Goal: Task Accomplishment & Management: Complete application form

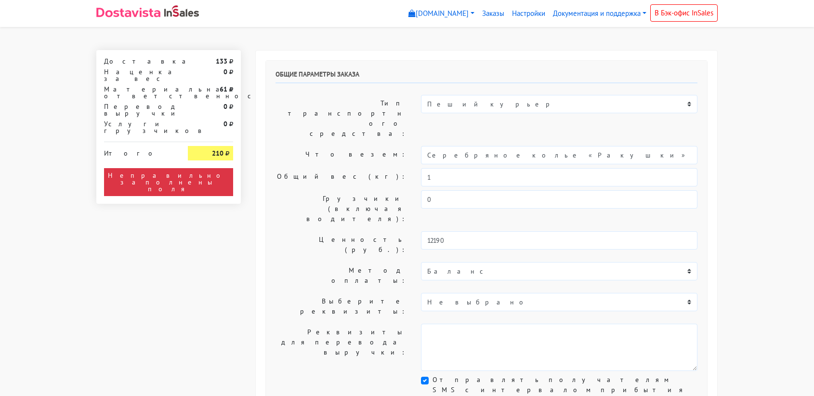
select select "11:00"
select select "21:00"
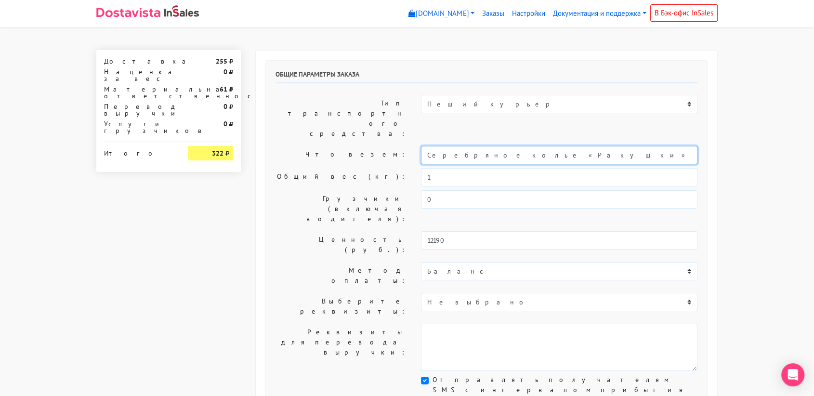
click at [502, 146] on input "Серебряное колье «Ракушки» с черным ониксом (45)" at bounding box center [559, 155] width 277 height 18
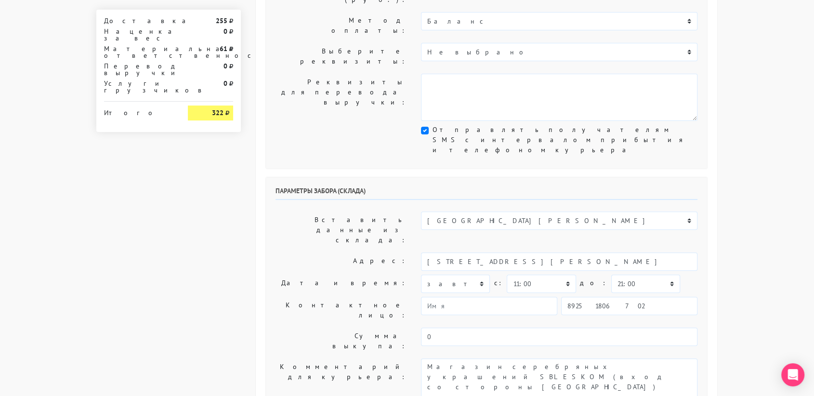
scroll to position [251, 0]
type input "украшение"
click at [558, 274] on select "00:00 00:30 01:00 01:30 02:00 02:30 03:00 03:30 04:00 04:30 05:00 05:30 06:00 0…" at bounding box center [541, 283] width 69 height 18
select select "10:30"
click at [507, 274] on select "00:00 00:30 01:00 01:30 02:00 02:30 03:00 03:30 04:00 04:30 05:00 05:30 06:00 0…" at bounding box center [541, 283] width 69 height 18
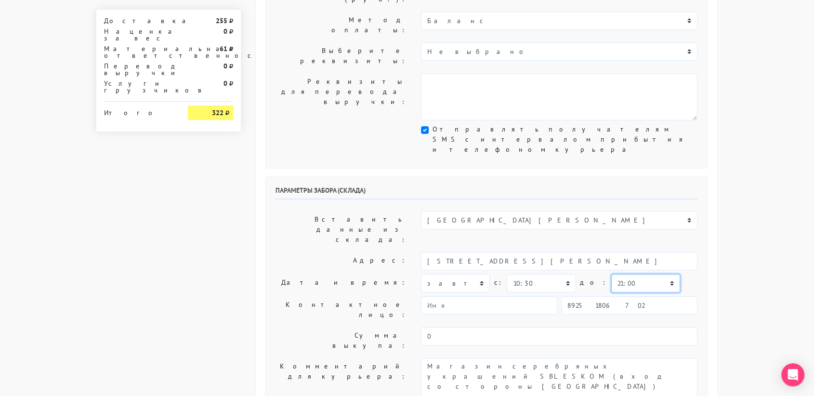
click at [621, 274] on select "00:00 00:30 01:00 01:30 02:00 02:30 03:00 03:30 04:00 04:30 05:00 05:30 06:00 0…" at bounding box center [645, 283] width 69 height 18
select select "11:00"
click at [611, 274] on select "00:00 00:30 01:00 01:30 02:00 02:30 03:00 03:30 04:00 04:30 05:00 05:30 06:00 0…" at bounding box center [645, 283] width 69 height 18
click at [657, 296] on input "89251806702" at bounding box center [629, 305] width 136 height 18
type input "9234448187"
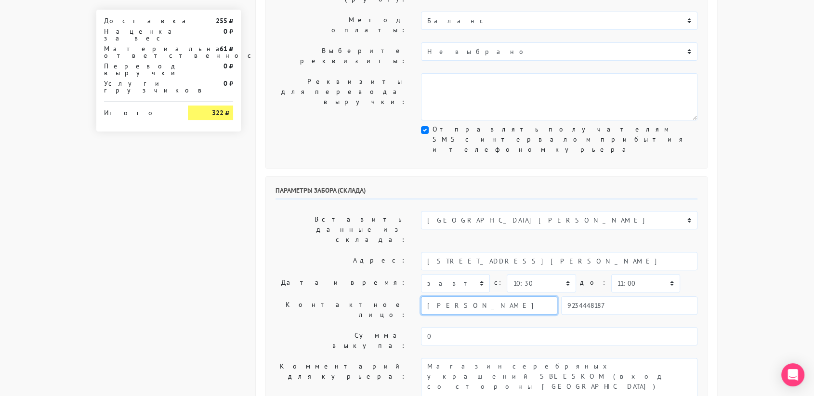
click at [463, 296] on input "Василиса" at bounding box center [489, 305] width 136 height 18
type input "В"
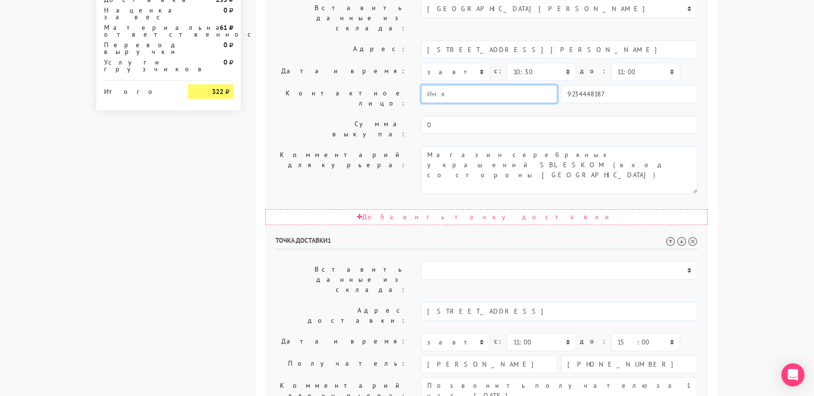
scroll to position [463, 0]
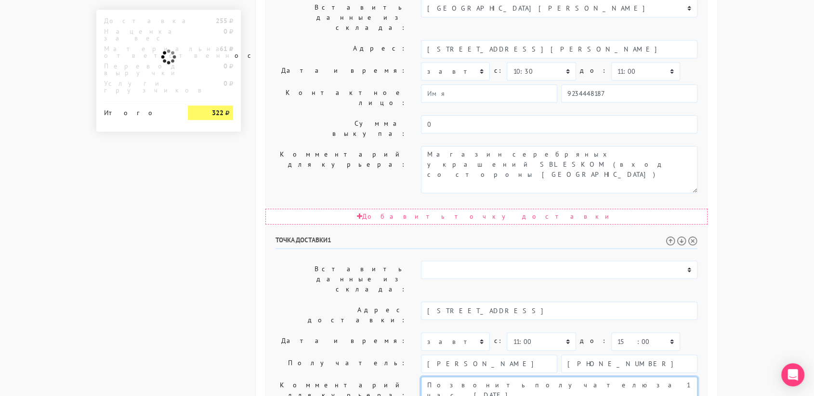
click at [533, 377] on textarea "Позвонить получателю за 1 час. 29.08.2025 Самая ранняя доставка с 11 до 15 (пре…" at bounding box center [559, 400] width 277 height 47
click at [558, 377] on textarea "Позвонить получателю за 1 час. 29.08.2025 Самая ранняя доставка с 11 до 15 (пре…" at bounding box center [559, 400] width 277 height 47
drag, startPoint x: 643, startPoint y: 250, endPoint x: 425, endPoint y: 247, distance: 217.8
click at [425, 377] on textarea "Позвонить получателю за 1 час. 29.08.2025 Самая ранняя доставка с 11 до 15 (пре…" at bounding box center [559, 400] width 277 height 47
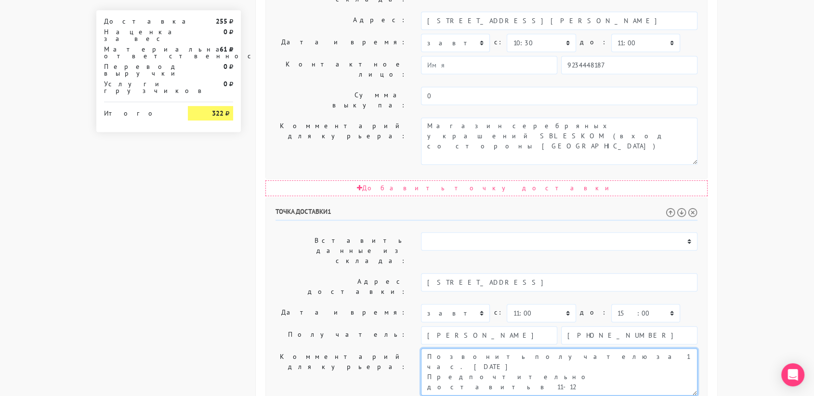
type textarea "Позвонить получателю за 1 час. 29.08.2025 Предпочтительно доставить в 11-12"
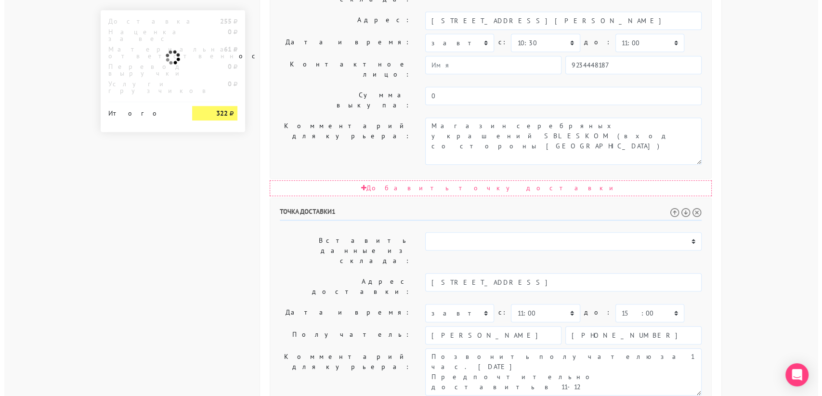
scroll to position [0, 0]
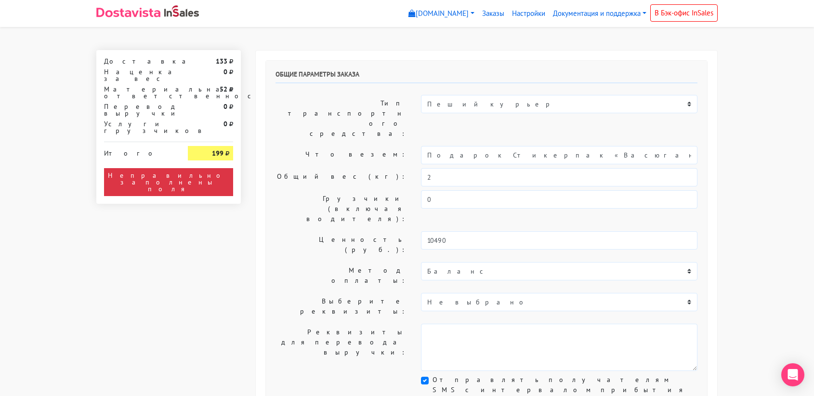
select select "11:00"
select select "21:00"
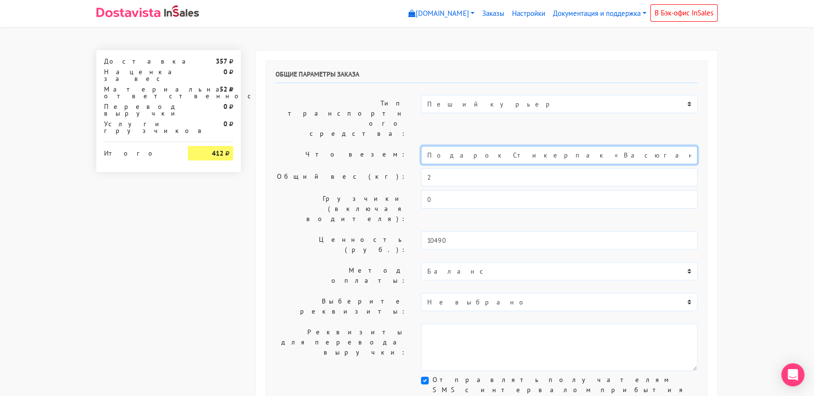
click at [505, 146] on input "Подарок Стикерпак «Васюганские болота»" at bounding box center [559, 155] width 277 height 18
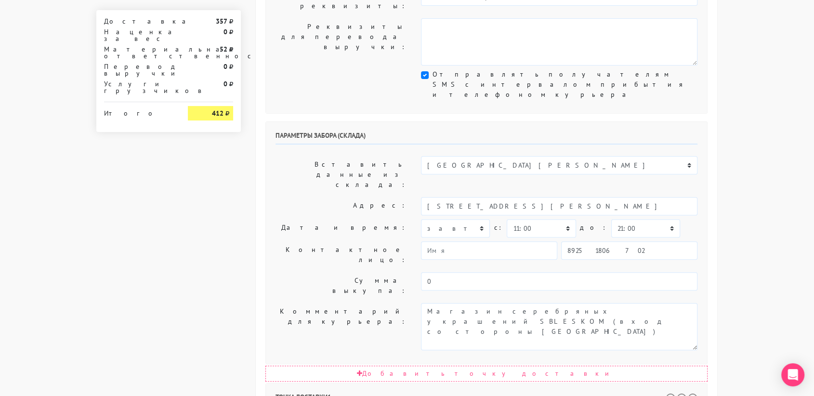
scroll to position [306, 0]
type input "украшение"
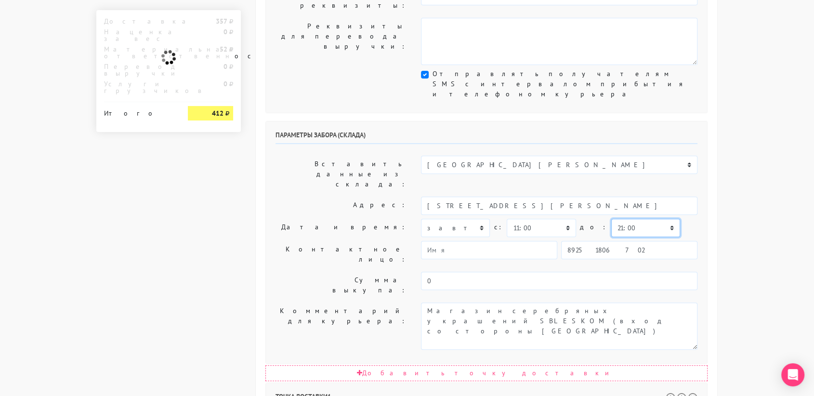
click at [613, 219] on select "00:00 00:30 01:00 01:30 02:00 02:30 03:00 03:30 04:00 04:30 05:00 05:30 06:00 0…" at bounding box center [645, 228] width 69 height 18
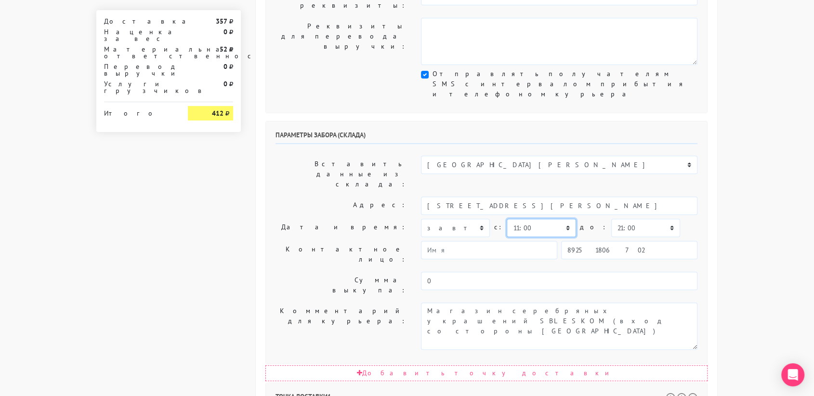
click at [529, 219] on select "00:00 00:30 01:00 01:30 02:00 02:30 03:00 03:30 04:00 04:30 05:00 05:30 06:00 0…" at bounding box center [541, 228] width 69 height 18
select select "10:30"
click at [507, 219] on select "00:00 00:30 01:00 01:30 02:00 02:30 03:00 03:30 04:00 04:30 05:00 05:30 06:00 0…" at bounding box center [541, 228] width 69 height 18
click at [613, 219] on select "00:00 00:30 01:00 01:30 02:00 02:30 03:00 03:30 04:00 04:30 05:00 05:30 06:00 0…" at bounding box center [645, 228] width 69 height 18
select select "11:00"
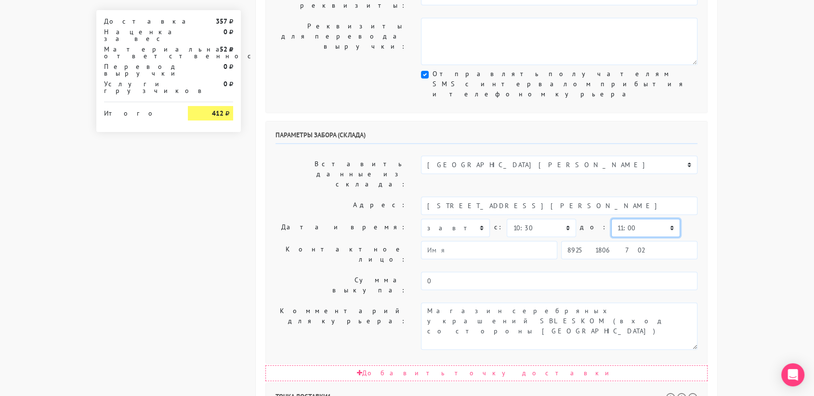
click at [611, 219] on select "00:00 00:30 01:00 01:30 02:00 02:30 03:00 03:30 04:00 04:30 05:00 05:30 06:00 0…" at bounding box center [645, 228] width 69 height 18
click at [614, 241] on input "89251806702" at bounding box center [629, 250] width 136 height 18
type input "9234448187"
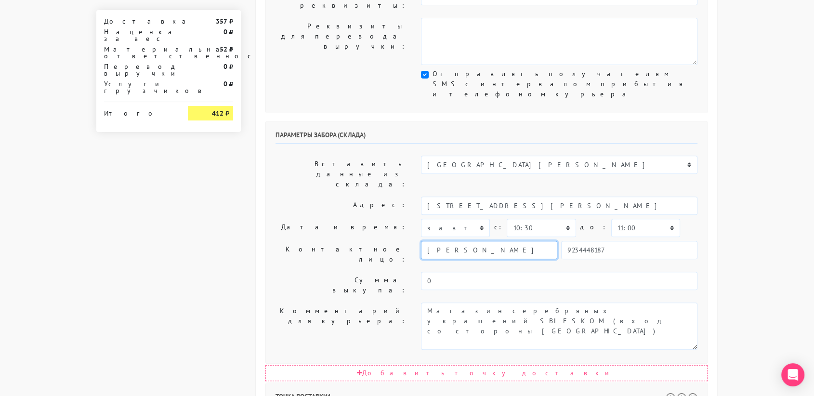
click at [507, 241] on input "[PERSON_NAME]" at bounding box center [489, 250] width 136 height 18
type input "Г"
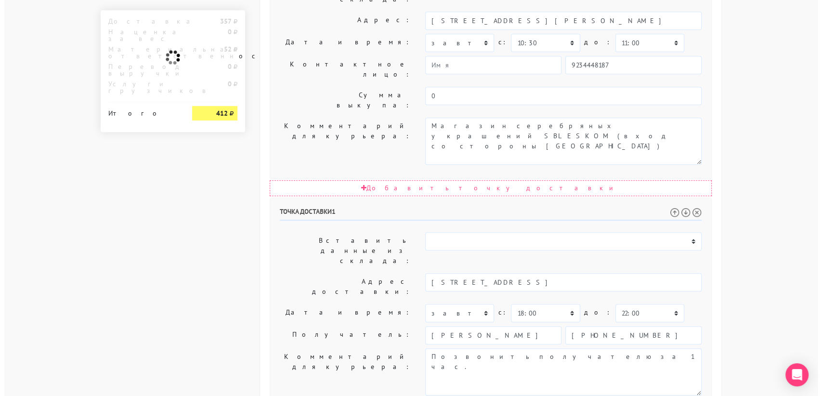
scroll to position [0, 0]
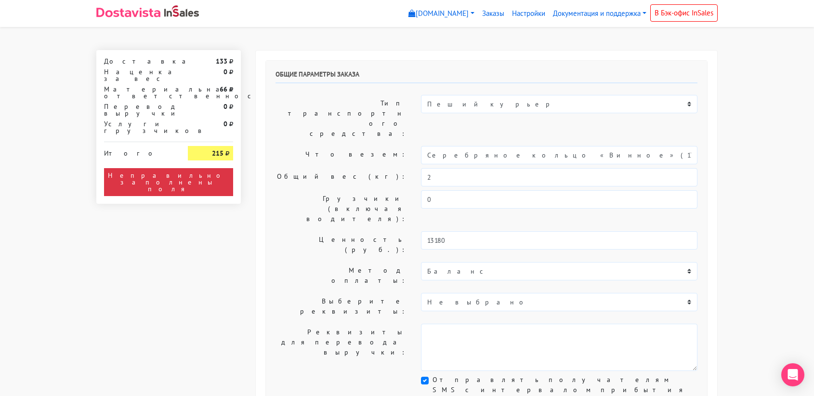
select select "11:00"
select select "21:00"
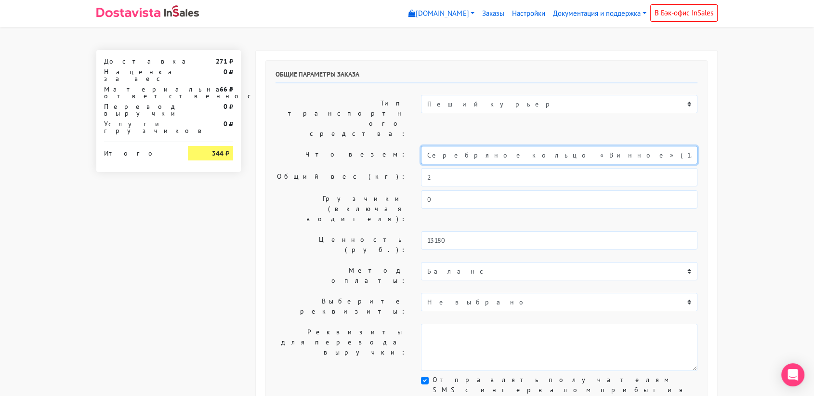
click at [515, 146] on input "Серебряное кольцо «Винное» (17,5)" at bounding box center [559, 155] width 277 height 18
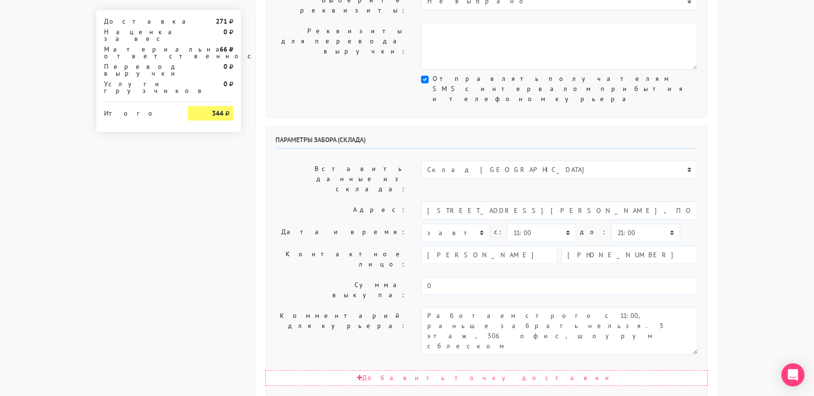
scroll to position [302, 0]
type input "украшение"
click at [518, 160] on select "Склад Москва Склад Санкт-Петербург Москва.Никольская Склад Екатеринбург" at bounding box center [559, 169] width 277 height 18
select select "1019"
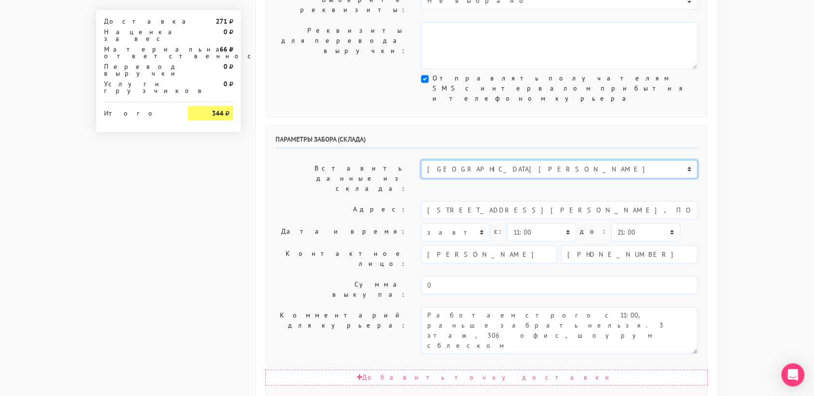
click at [421, 160] on select "Склад Москва Склад Санкт-Петербург Москва.Никольская Склад Екатеринбург" at bounding box center [559, 169] width 277 height 18
type input "[STREET_ADDRESS][PERSON_NAME]"
type input "89251806702"
type textarea "Магазин серебряных украшений SBLESKOM (вход со стороны [GEOGRAPHIC_DATA])"
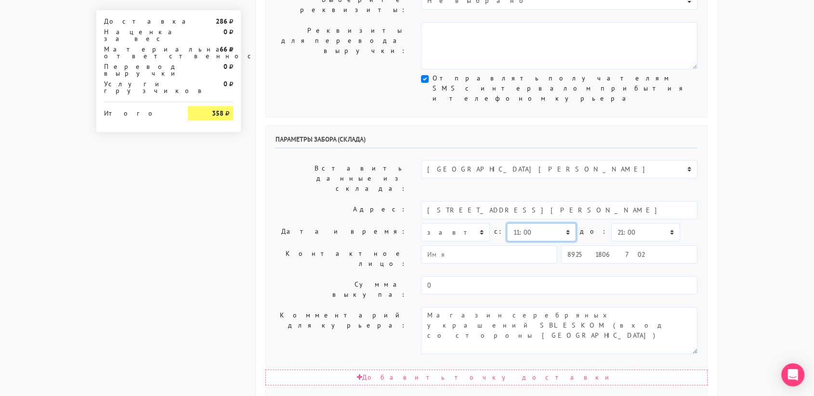
click at [547, 223] on select "00:00 00:30 01:00 01:30 02:00 02:30 03:00 03:30 04:00 04:30 05:00 05:30 06:00 0…" at bounding box center [541, 232] width 69 height 18
select select "10:30"
click at [507, 223] on select "00:00 00:30 01:00 01:30 02:00 02:30 03:00 03:30 04:00 04:30 05:00 05:30 06:00 0…" at bounding box center [541, 232] width 69 height 18
click at [617, 223] on select "00:00 00:30 01:00 01:30 02:00 02:30 03:00 03:30 04:00 04:30 05:00 05:30 06:00 0…" at bounding box center [645, 232] width 69 height 18
select select "11:00"
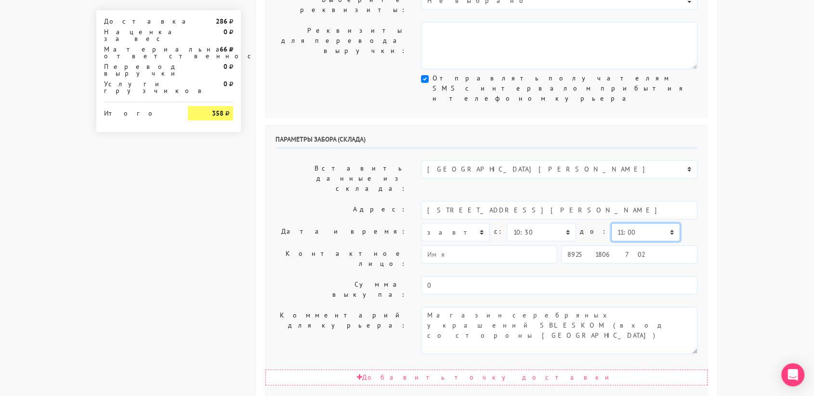
click at [611, 223] on select "00:00 00:30 01:00 01:30 02:00 02:30 03:00 03:30 04:00 04:30 05:00 05:30 06:00 0…" at bounding box center [645, 232] width 69 height 18
click at [611, 245] on input "89251806702" at bounding box center [629, 254] width 136 height 18
type input "9234448187"
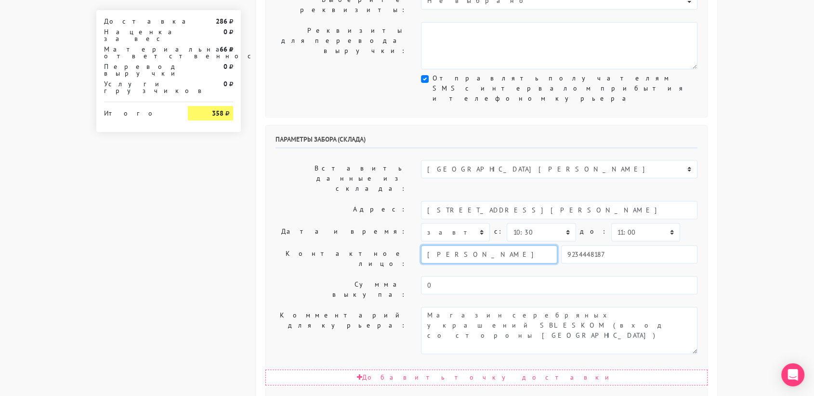
click at [503, 245] on input "[PERSON_NAME]" at bounding box center [489, 254] width 136 height 18
type input "Г"
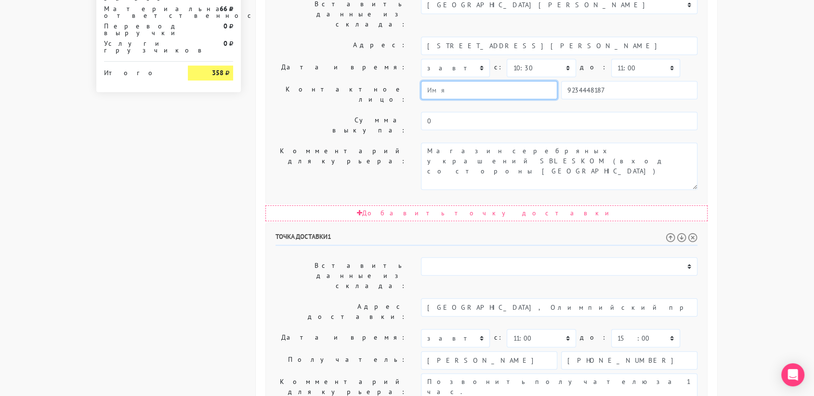
scroll to position [491, 0]
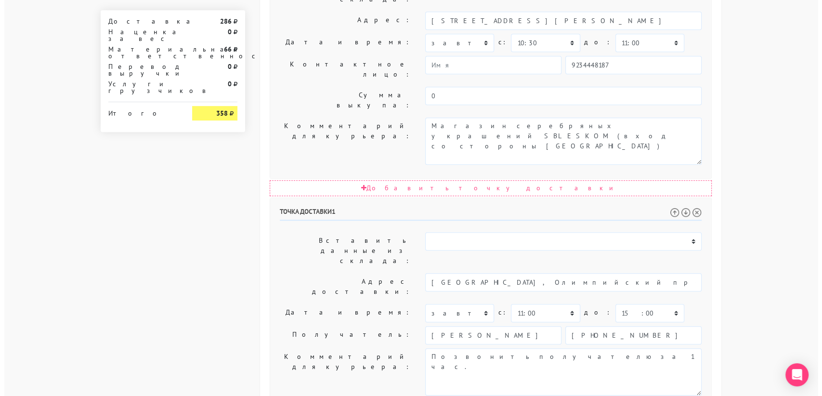
scroll to position [0, 0]
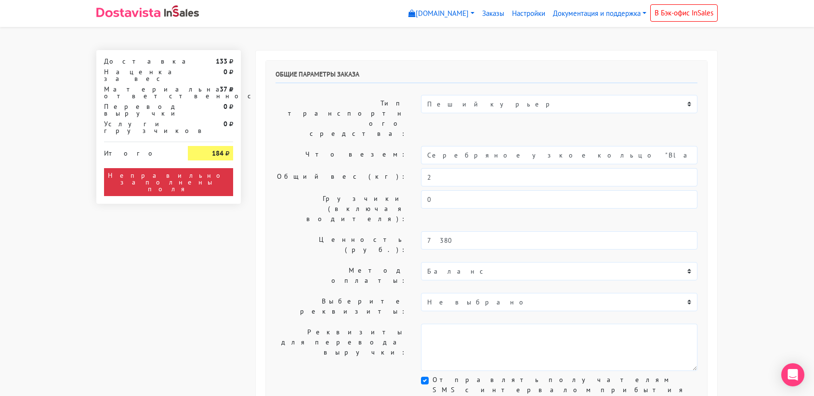
select select "11:00"
select select "21:00"
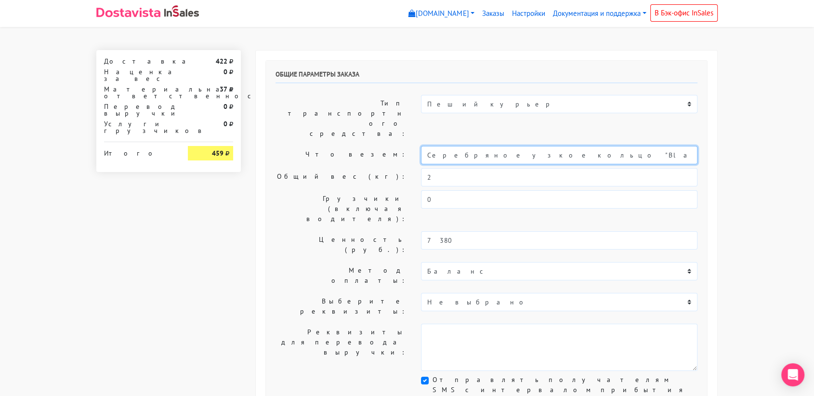
click at [497, 146] on input "Серебряное узкое кольцо "Black" с черным агатом (18,5)" at bounding box center [559, 155] width 277 height 18
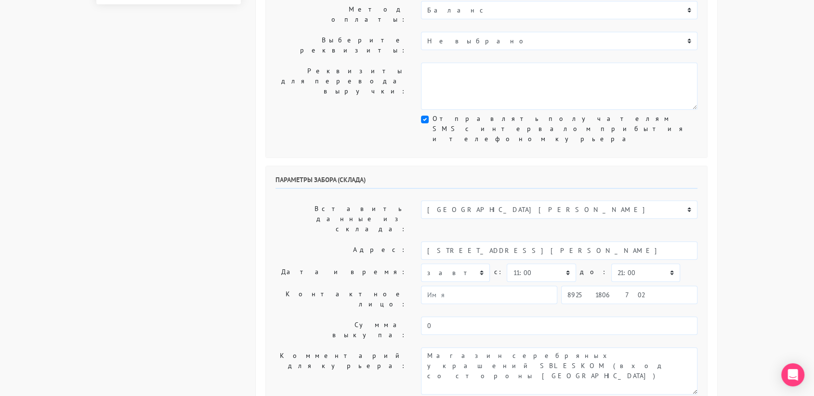
scroll to position [262, 0]
type input "украшение"
click at [551, 263] on select "00:00 00:30 01:00 01:30 02:00 02:30 03:00 03:30 04:00 04:30 05:00 05:30 06:00 0…" at bounding box center [541, 272] width 69 height 18
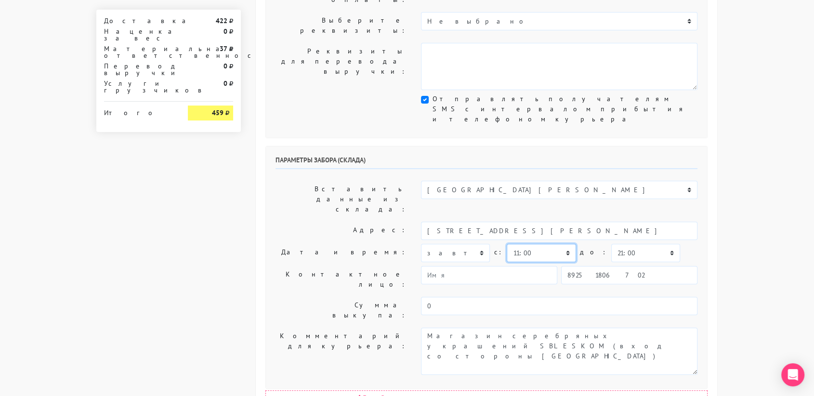
scroll to position [275, 0]
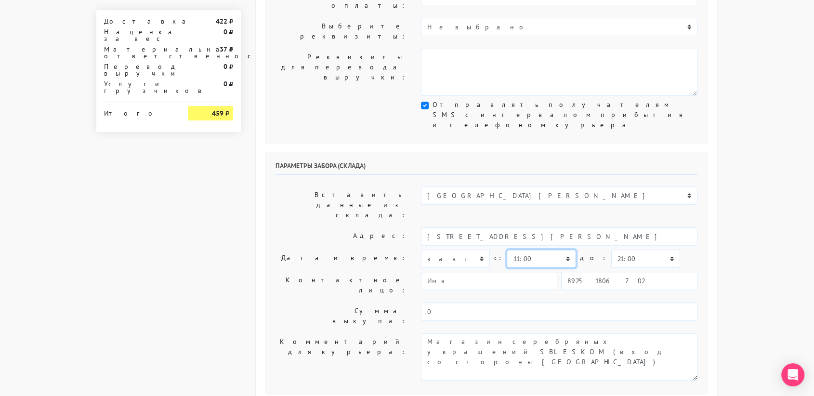
click at [558, 250] on select "00:00 00:30 01:00 01:30 02:00 02:30 03:00 03:30 04:00 04:30 05:00 05:30 06:00 0…" at bounding box center [541, 259] width 69 height 18
select select "12:00"
click at [507, 250] on select "00:00 00:30 01:00 01:30 02:00 02:30 03:00 03:30 04:00 04:30 05:00 05:30 06:00 0…" at bounding box center [541, 259] width 69 height 18
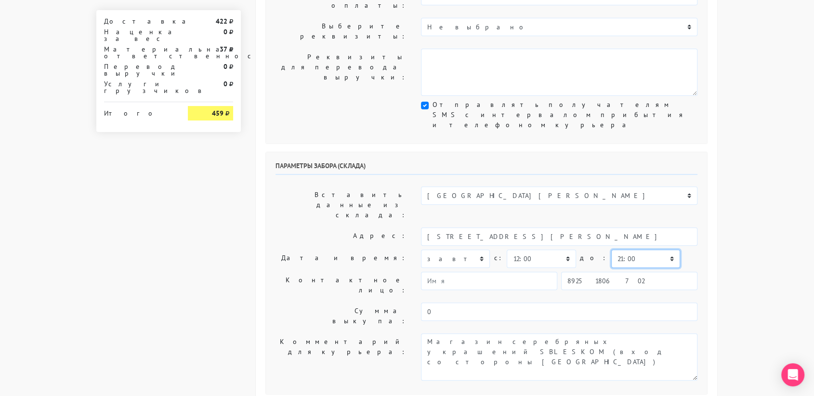
click at [639, 250] on select "00:00 00:30 01:00 01:30 02:00 02:30 03:00 03:30 04:00 04:30 05:00 05:30 06:00 0…" at bounding box center [645, 259] width 69 height 18
select select "12:30"
click at [611, 250] on select "00:00 00:30 01:00 01:30 02:00 02:30 03:00 03:30 04:00 04:30 05:00 05:30 06:00 0…" at bounding box center [645, 259] width 69 height 18
click at [624, 272] on input "89251806702" at bounding box center [629, 281] width 136 height 18
type input "9234448187"
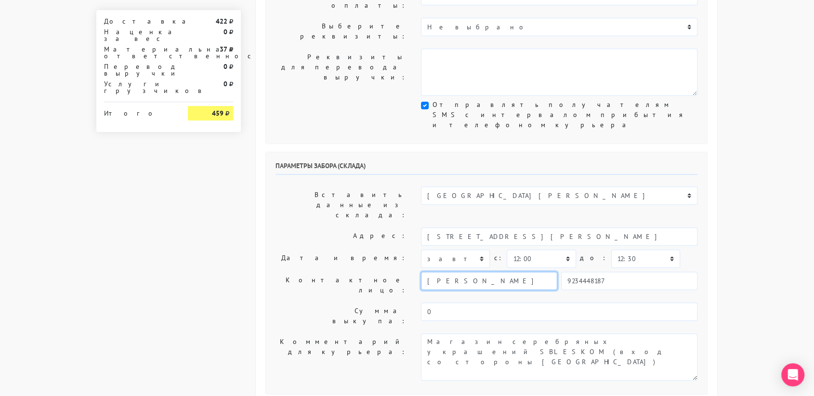
click at [499, 272] on input "[PERSON_NAME]" at bounding box center [489, 281] width 136 height 18
type input "Г"
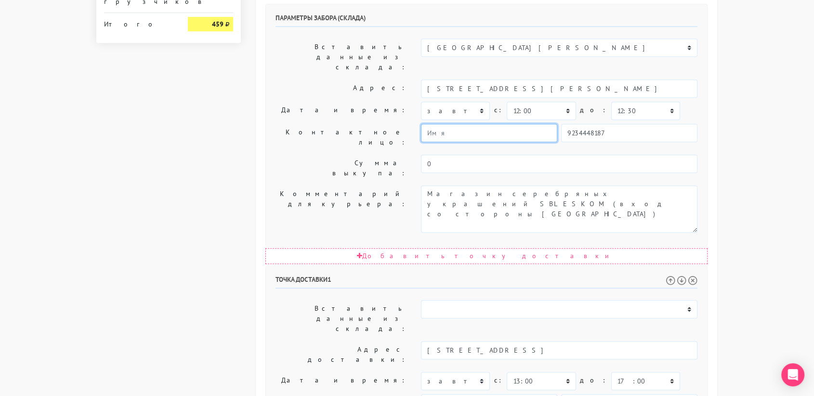
scroll to position [424, 0]
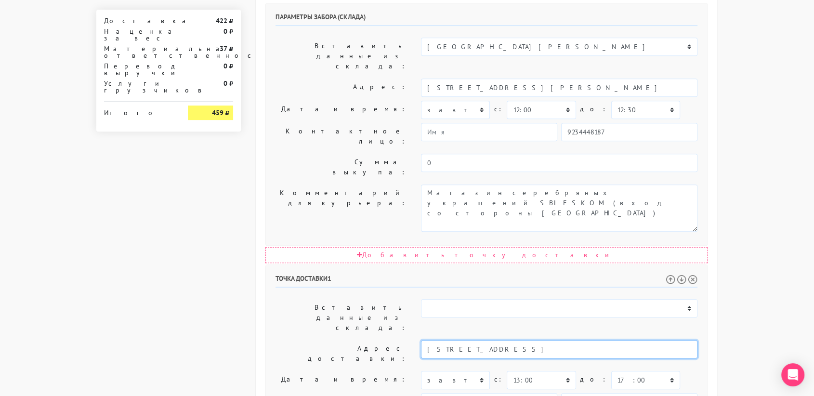
drag, startPoint x: 576, startPoint y: 201, endPoint x: 544, endPoint y: 200, distance: 32.3
click at [544, 340] on input "Москва, ул Домодедовская 28 корпус 2, кв 89" at bounding box center [559, 349] width 277 height 18
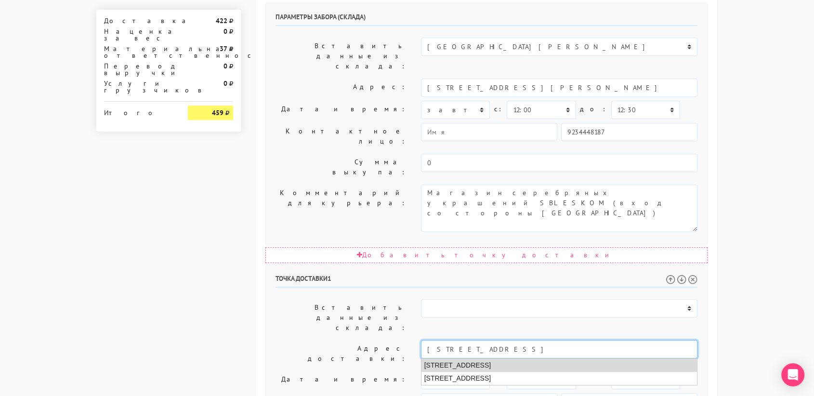
click at [551, 359] on li "Москва, Домодедовская улица, 28 к2" at bounding box center [560, 365] width 276 height 13
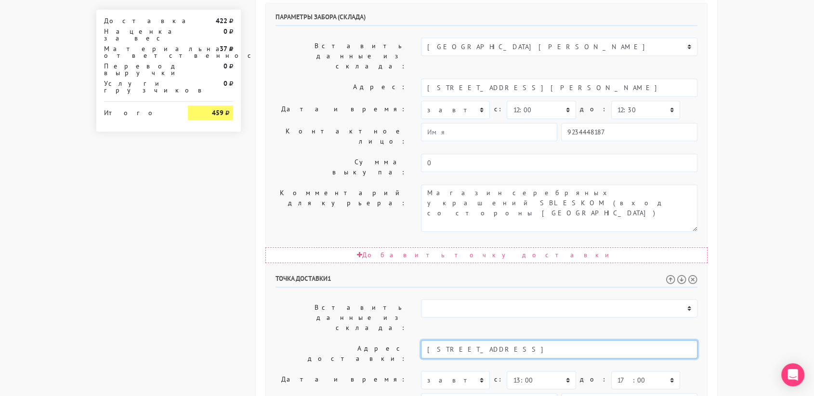
type input "Москва, Домодедовская улица, 28 к2"
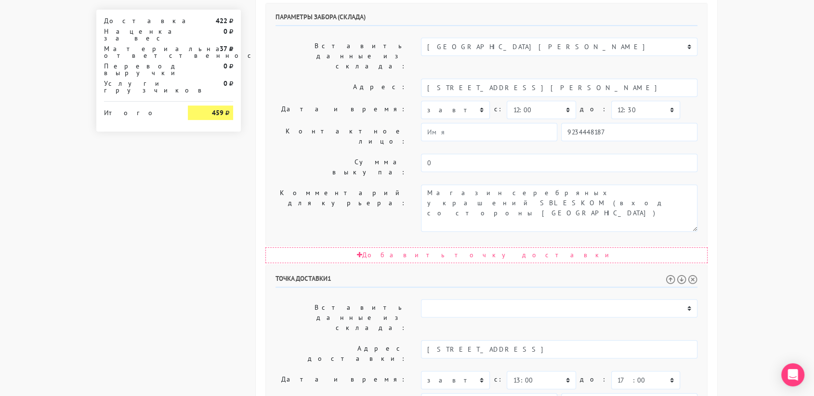
drag, startPoint x: 689, startPoint y: 269, endPoint x: 684, endPoint y: 261, distance: 9.8
paste textarea "кв 89"
type textarea "Позвонить получателю за 1 час. кв 89"
click at [765, 205] on body "[DOMAIN_NAME] [DOMAIN_NAME] Выйти Заказы Настройки 0" at bounding box center [407, 115] width 814 height 1078
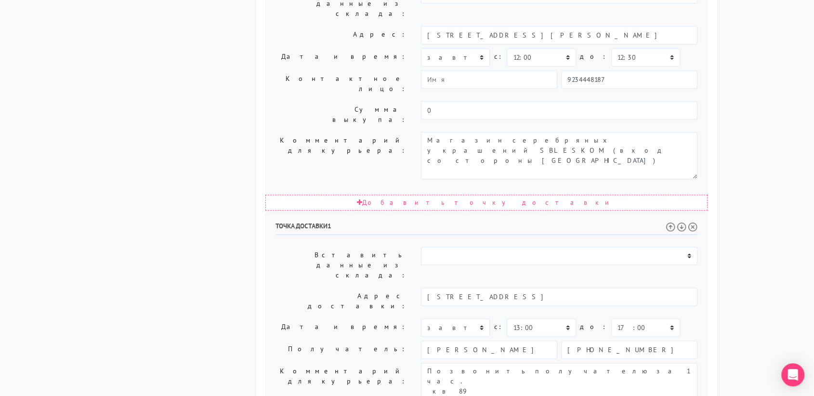
scroll to position [491, 0]
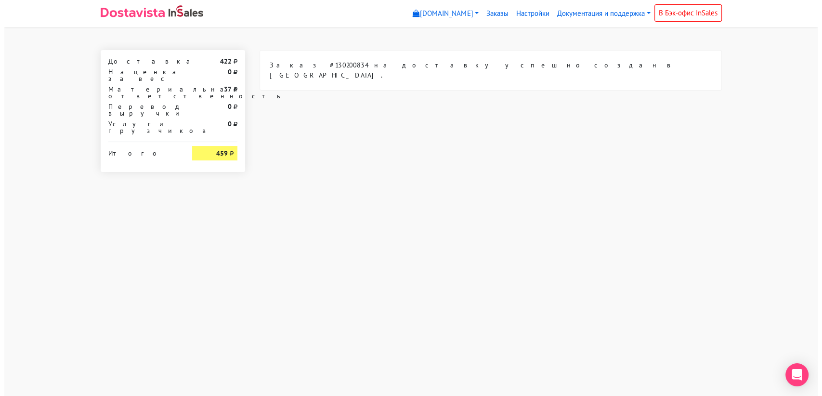
scroll to position [0, 0]
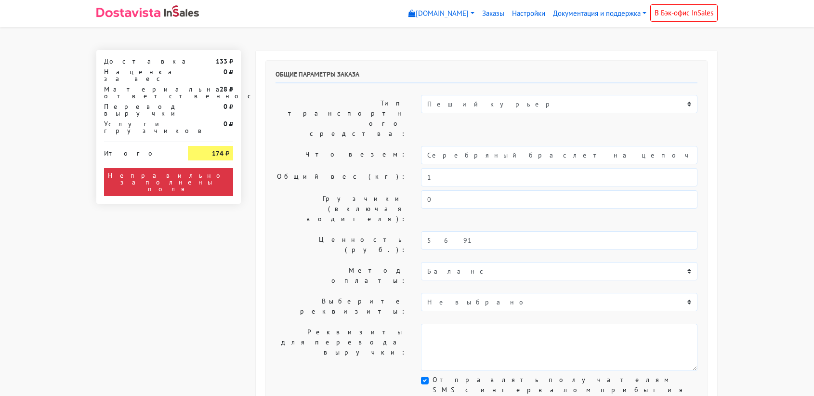
select select "11:00"
select select "21:00"
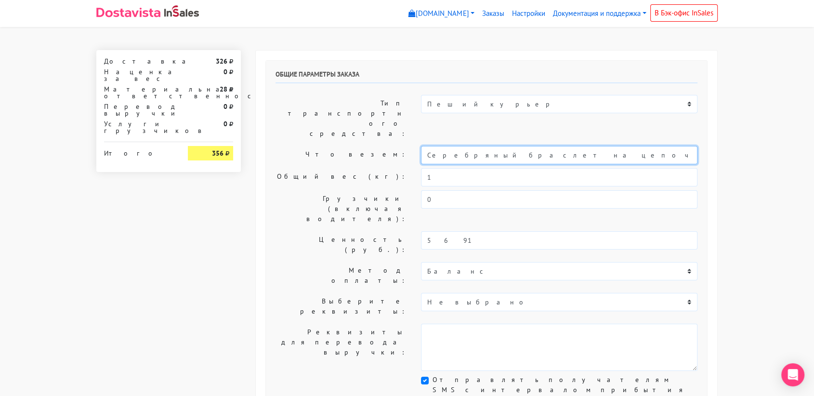
click at [492, 146] on input "Серебряный браслет на цепочке на ногу "Drop" с горным хрусталем (16-26)" at bounding box center [559, 155] width 277 height 18
click at [447, 146] on input "украшшение" at bounding box center [559, 155] width 277 height 18
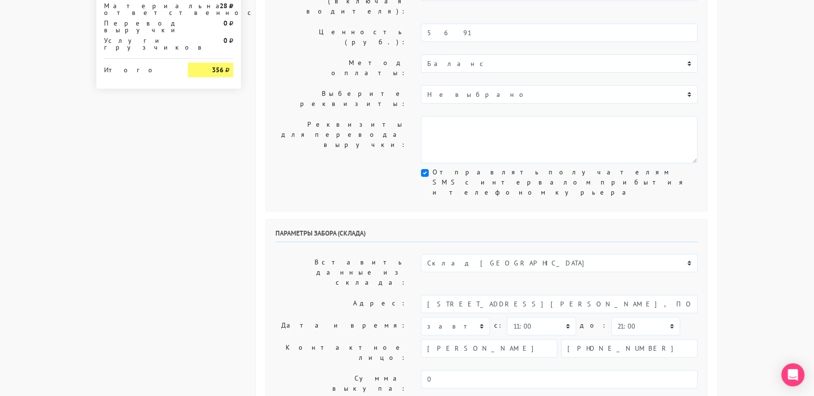
scroll to position [208, 0]
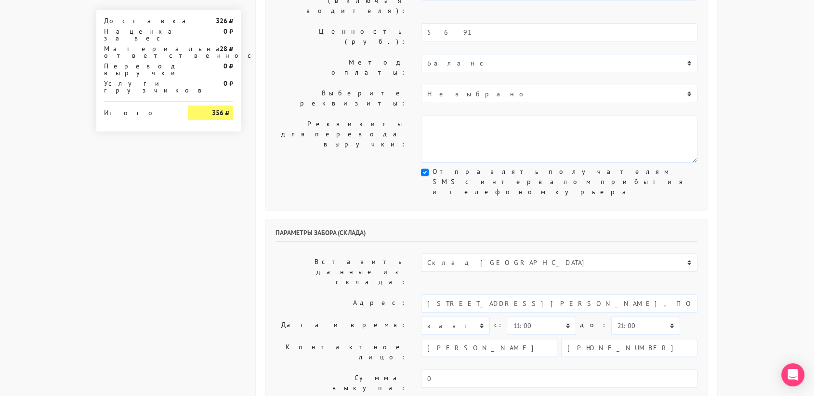
type input "украшение"
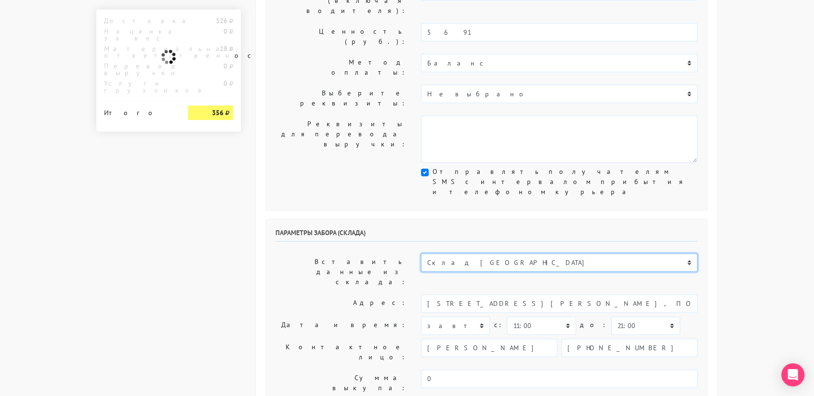
click at [477, 253] on select "Склад [GEOGRAPHIC_DATA] Склад [GEOGRAPHIC_DATA] [GEOGRAPHIC_DATA][PERSON_NAME] …" at bounding box center [559, 262] width 277 height 18
select select "1019"
click at [421, 253] on select "Склад [GEOGRAPHIC_DATA] Склад [GEOGRAPHIC_DATA] [GEOGRAPHIC_DATA][PERSON_NAME] …" at bounding box center [559, 262] width 277 height 18
type input "[STREET_ADDRESS][PERSON_NAME]"
type input "89251806702"
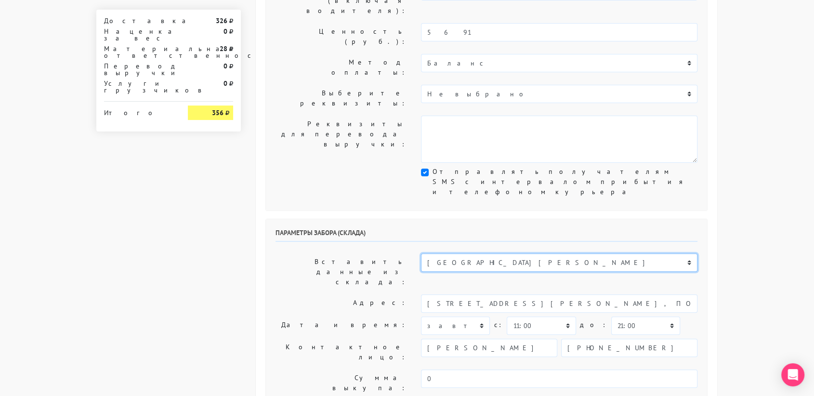
type textarea "Магазин серебряных украшений SBLESKOM (вход со стороны [GEOGRAPHIC_DATA])"
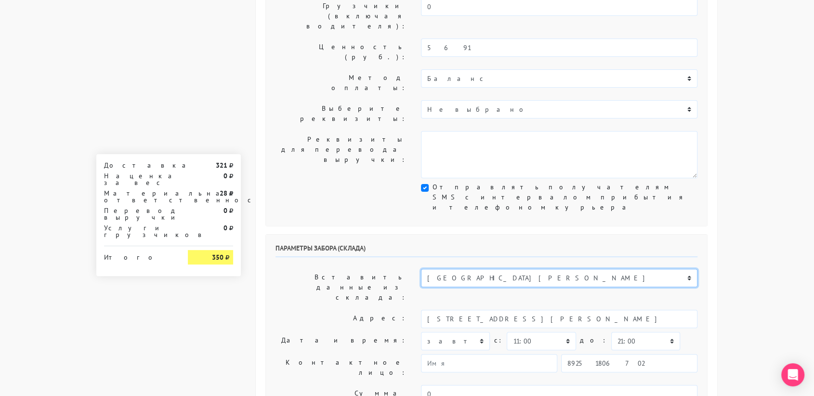
scroll to position [193, 0]
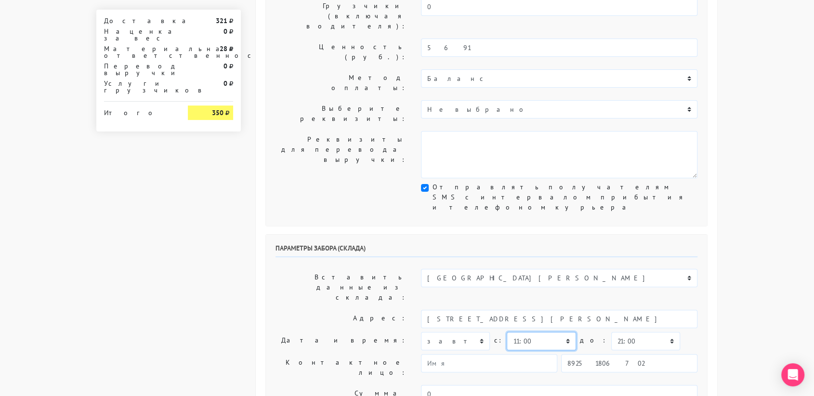
click at [556, 332] on select "00:00 00:30 01:00 01:30 02:00 02:30 03:00 03:30 04:00 04:30 05:00 05:30 06:00 0…" at bounding box center [541, 341] width 69 height 18
select select "10:30"
click at [507, 332] on select "00:00 00:30 01:00 01:30 02:00 02:30 03:00 03:30 04:00 04:30 05:00 05:30 06:00 0…" at bounding box center [541, 341] width 69 height 18
click at [630, 332] on select "00:00 00:30 01:00 01:30 02:00 02:30 03:00 03:30 04:00 04:30 05:00 05:30 06:00 0…" at bounding box center [645, 341] width 69 height 18
select select "11:00"
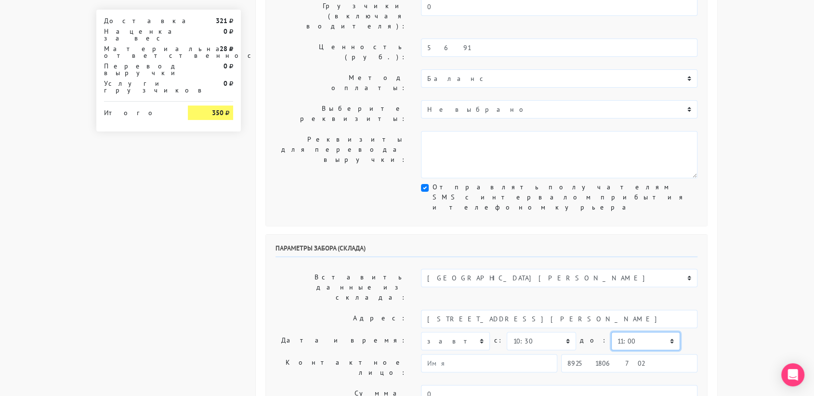
click at [611, 332] on select "00:00 00:30 01:00 01:30 02:00 02:30 03:00 03:30 04:00 04:30 05:00 05:30 06:00 0…" at bounding box center [645, 341] width 69 height 18
click at [640, 354] on input "89251806702" at bounding box center [629, 363] width 136 height 18
type input "9234448187"
type input "[PERSON_NAME]"
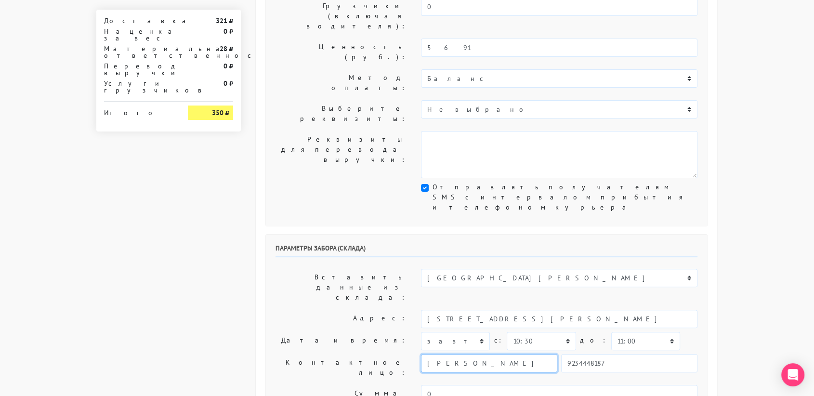
drag, startPoint x: 500, startPoint y: 250, endPoint x: 418, endPoint y: 246, distance: 82.5
click at [418, 354] on div "[PERSON_NAME] 9234448187" at bounding box center [559, 367] width 291 height 27
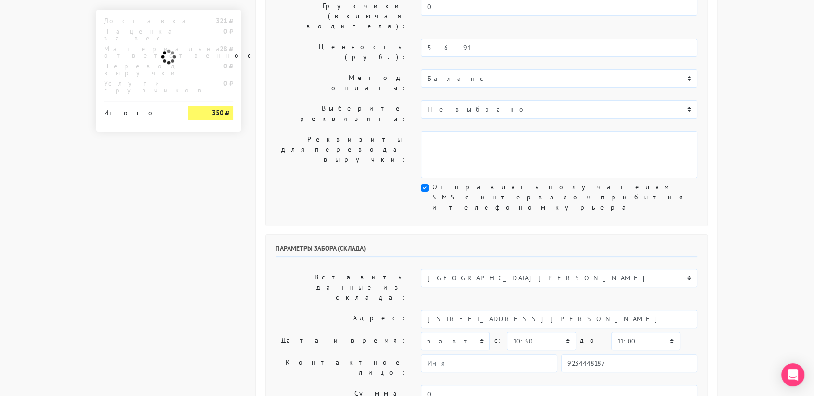
click at [755, 282] on body "[DOMAIN_NAME] [DOMAIN_NAME] Выйти Заказы Настройки 0" at bounding box center [407, 346] width 814 height 1078
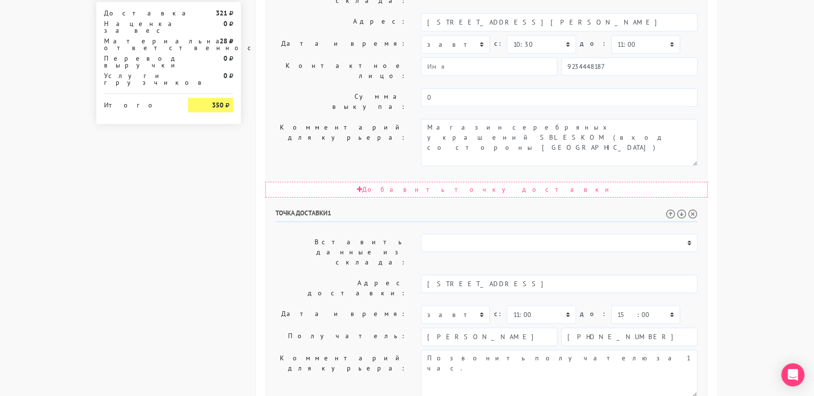
scroll to position [491, 0]
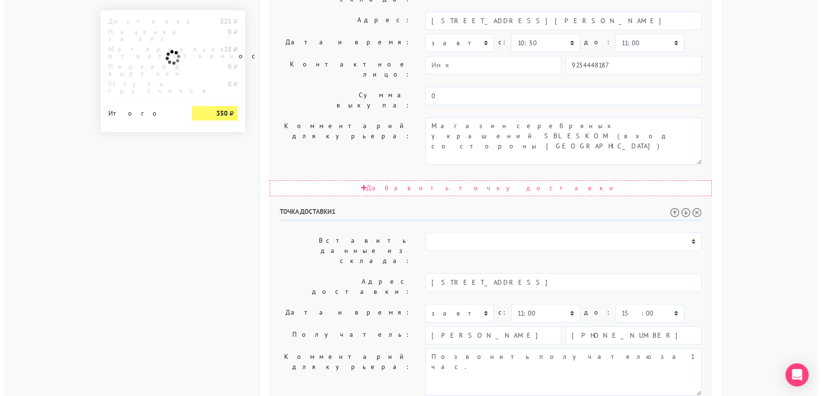
scroll to position [0, 0]
